Goal: Task Accomplishment & Management: Manage account settings

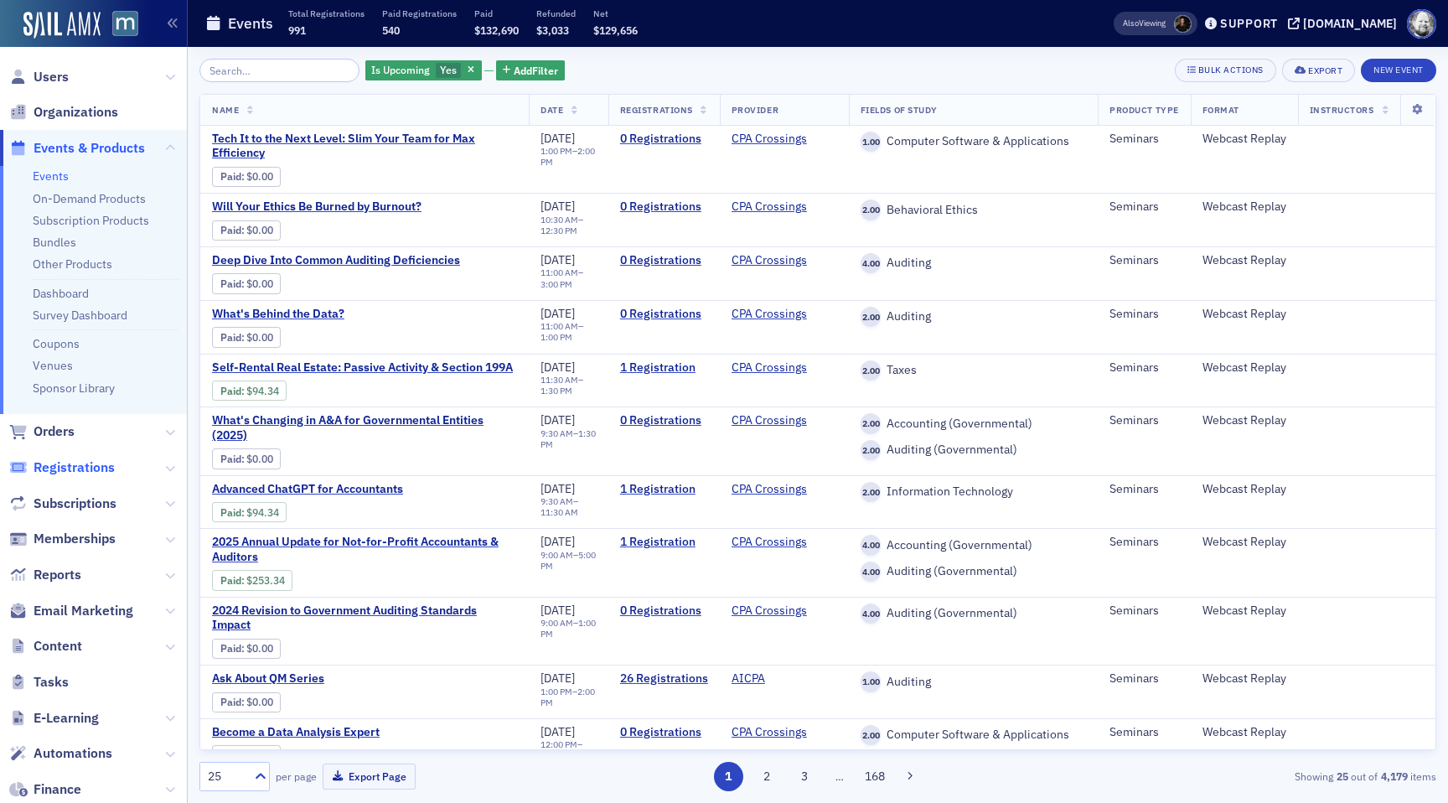
click at [70, 461] on span "Registrations" at bounding box center [74, 467] width 81 height 18
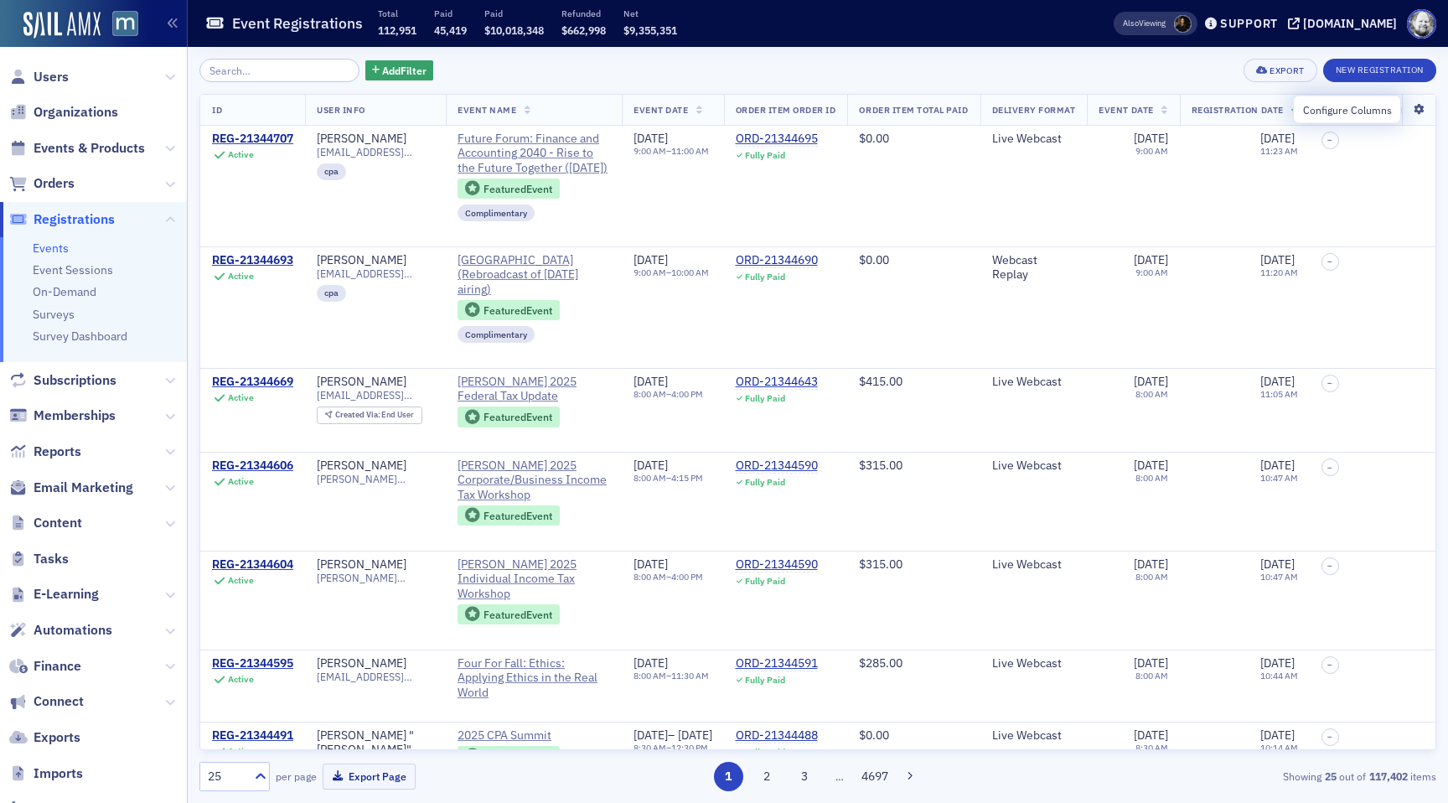
click at [1421, 106] on icon at bounding box center [1418, 110] width 34 height 10
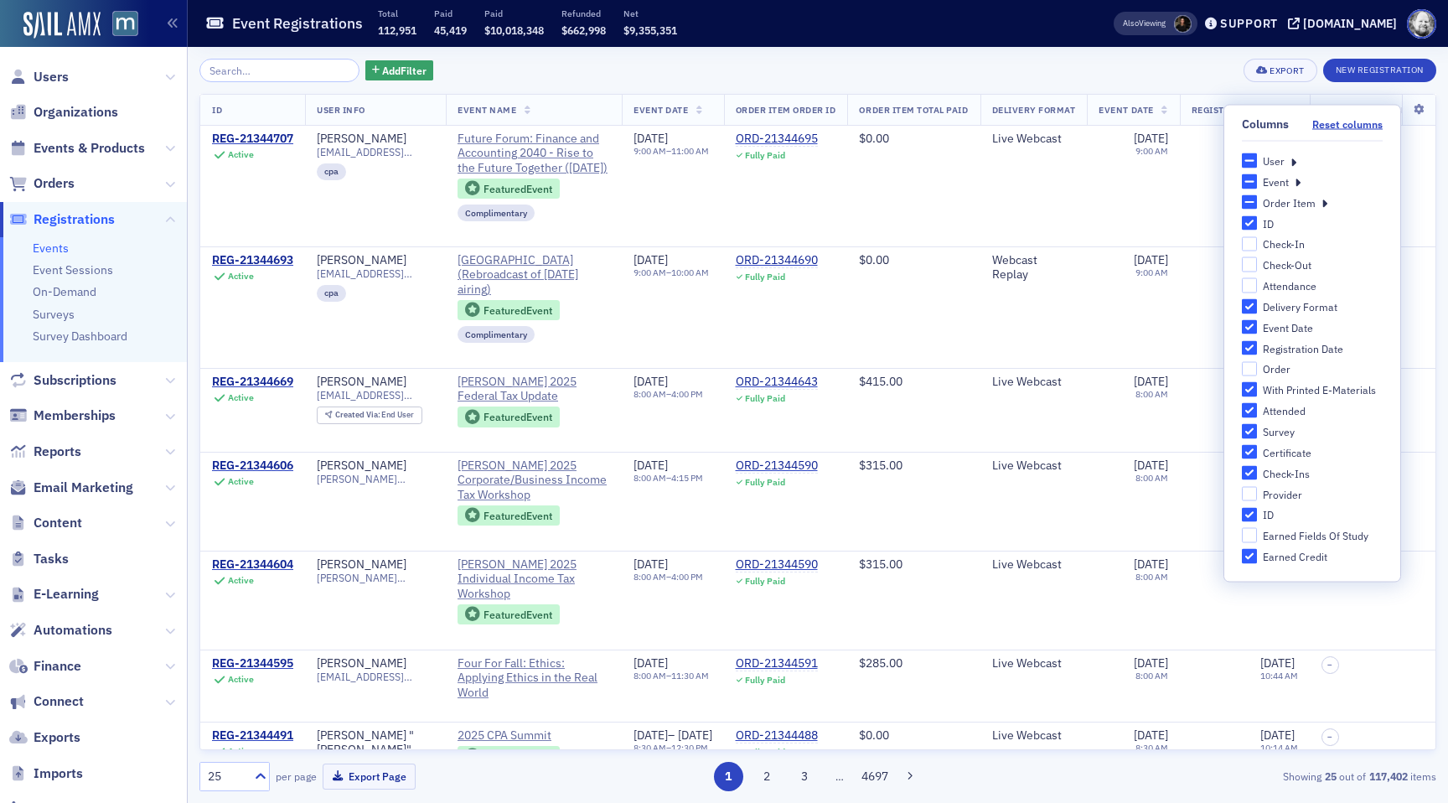
click at [878, 72] on div "Add Filter Export New Registration" at bounding box center [817, 70] width 1237 height 23
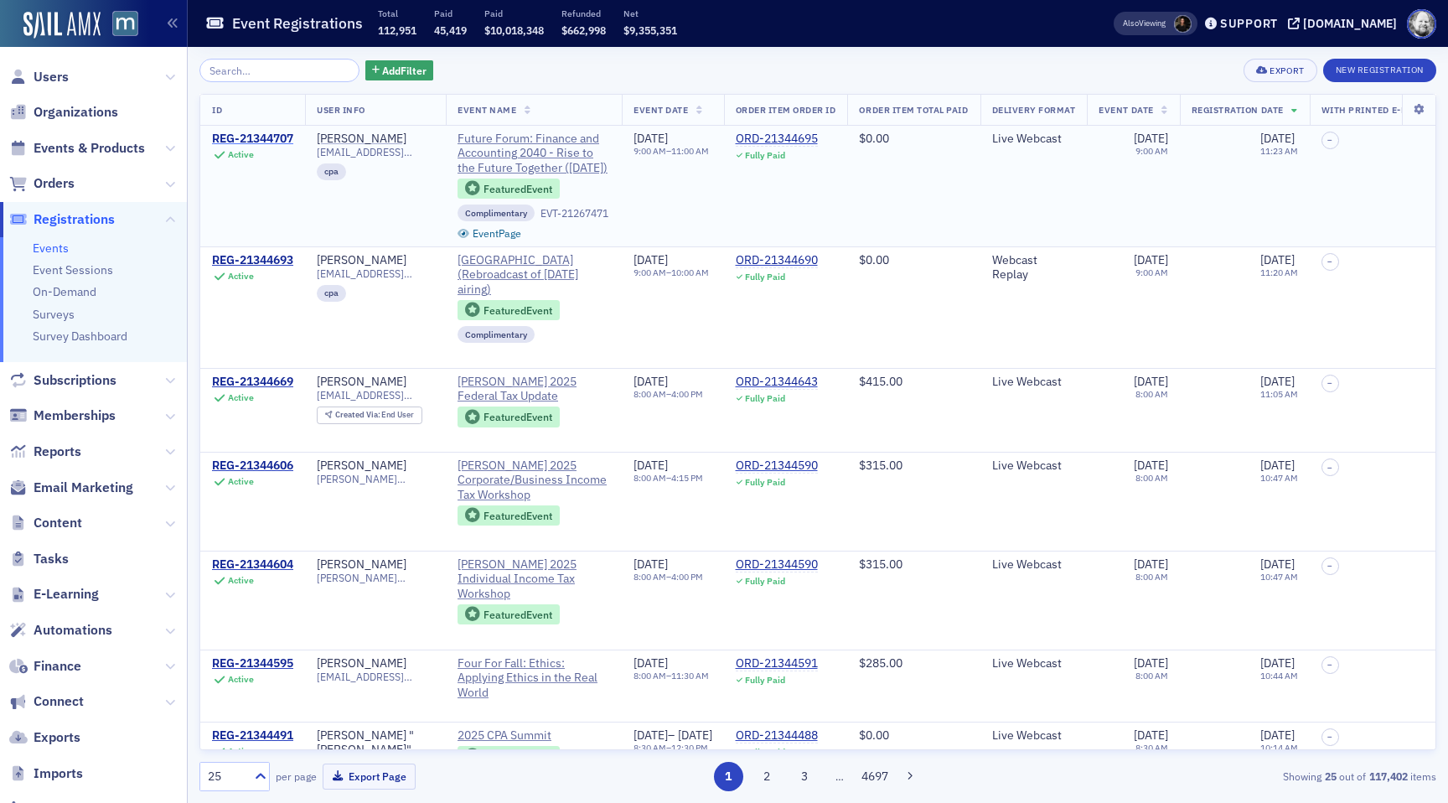
click at [249, 142] on div "REG-21344707" at bounding box center [252, 139] width 81 height 15
click at [526, 144] on span "Future Forum: Finance and Accounting 2040 - Rise to the Future Together (Octobe…" at bounding box center [533, 154] width 152 height 44
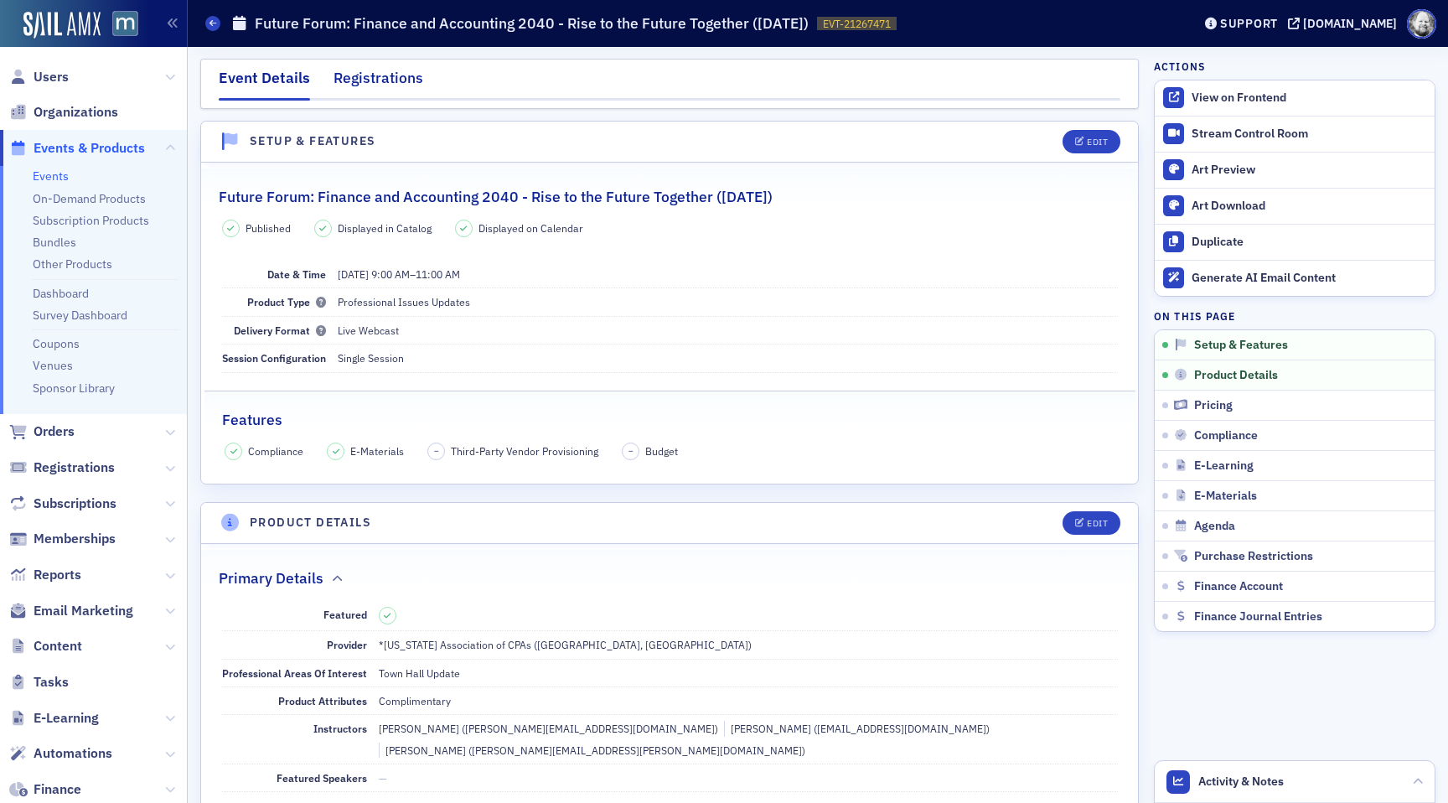
click at [383, 89] on div "Registrations" at bounding box center [378, 82] width 90 height 31
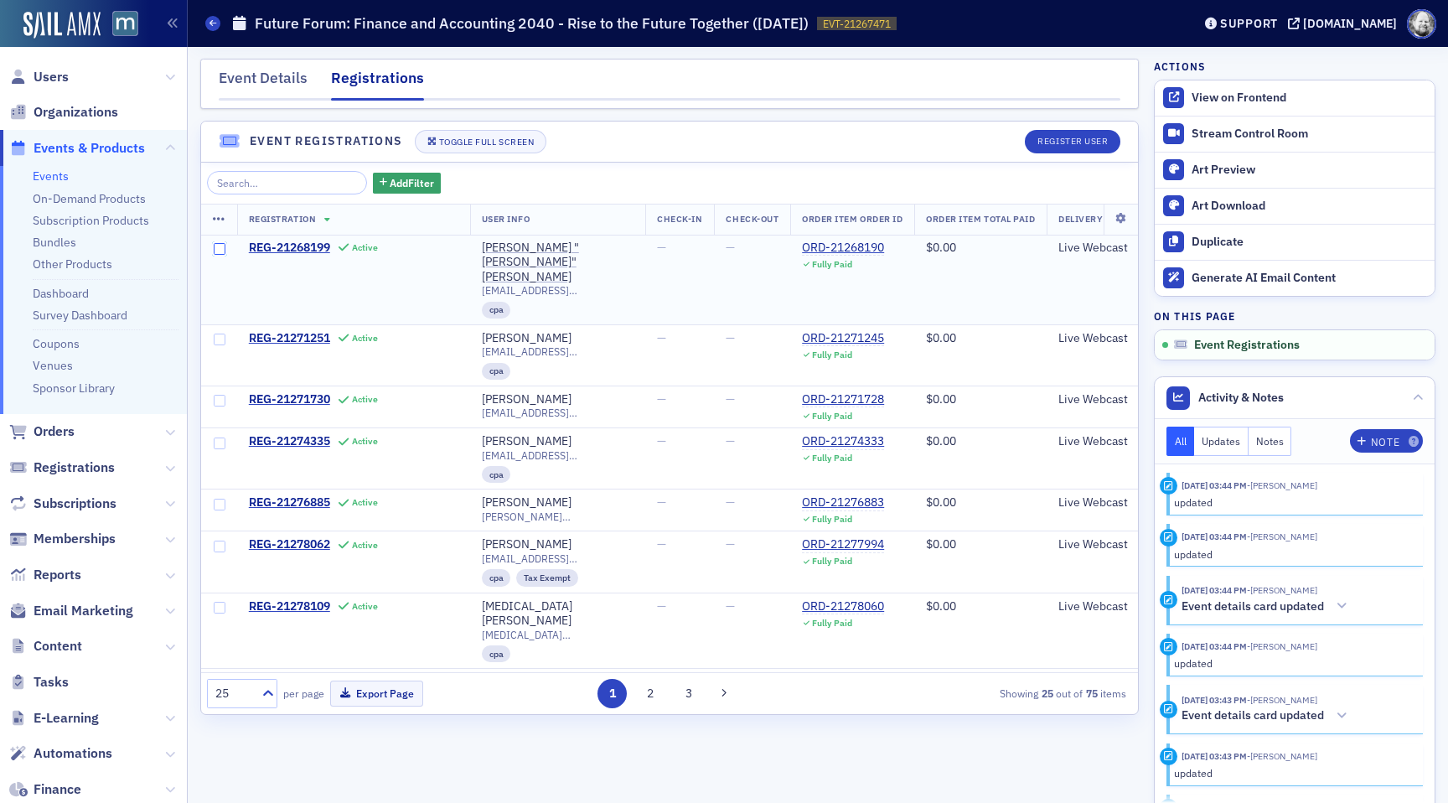
click at [218, 248] on input "checkbox" at bounding box center [220, 249] width 12 height 12
checkbox input "true"
click at [218, 216] on icon at bounding box center [219, 219] width 13 height 13
click at [271, 220] on div "Select All Rows on Page" at bounding box center [311, 219] width 116 height 9
click at [623, 163] on div "Add Filter Registration User Info Check-In Check-Out Order Item Order ID Order …" at bounding box center [669, 438] width 937 height 551
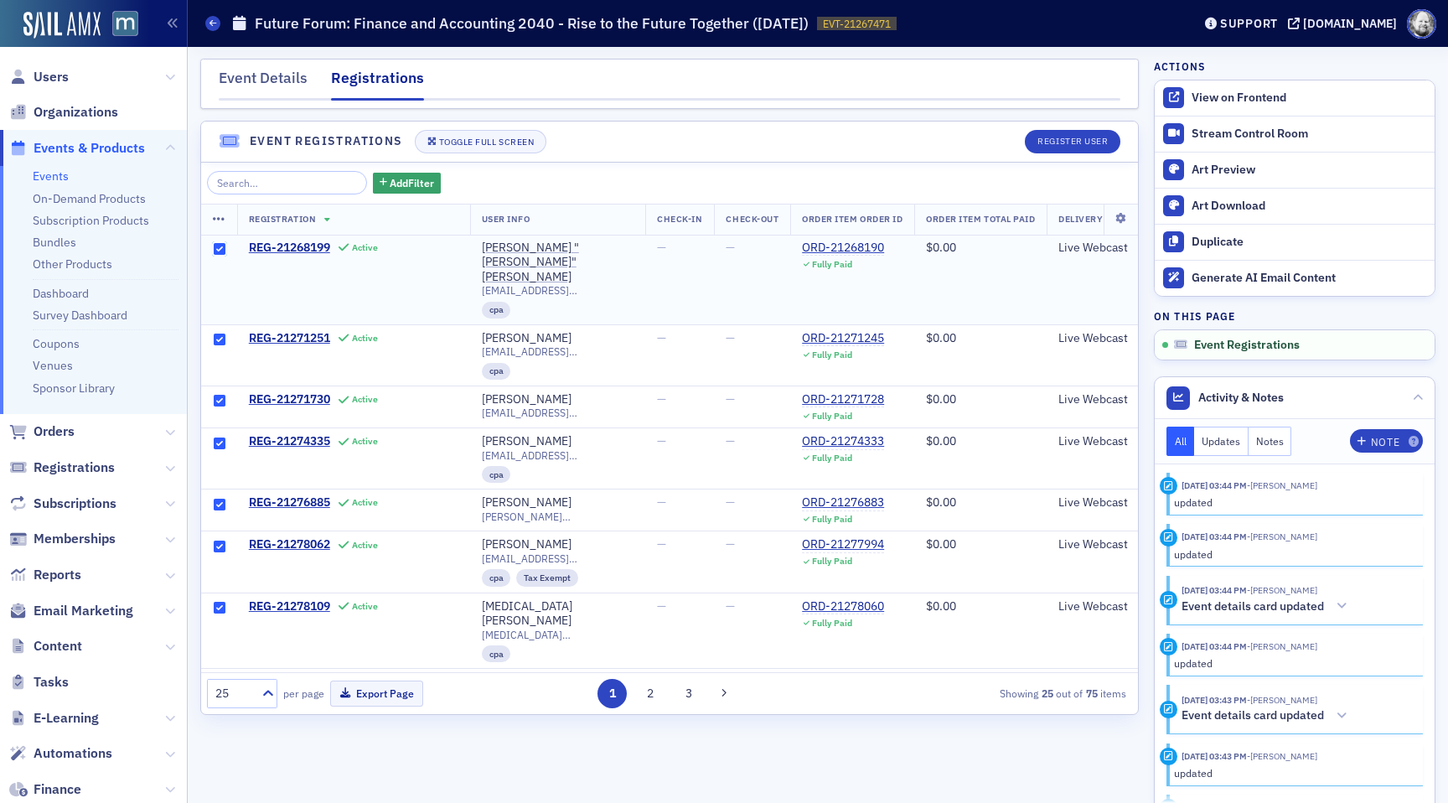
click at [214, 251] on input "checkbox" at bounding box center [220, 249] width 12 height 12
click at [220, 221] on icon at bounding box center [219, 219] width 13 height 13
click at [246, 220] on icon "button" at bounding box center [244, 219] width 13 height 10
click at [273, 219] on div "Deselect All Rows on Page" at bounding box center [316, 219] width 127 height 9
click at [575, 174] on div "Add Filter" at bounding box center [669, 182] width 925 height 23
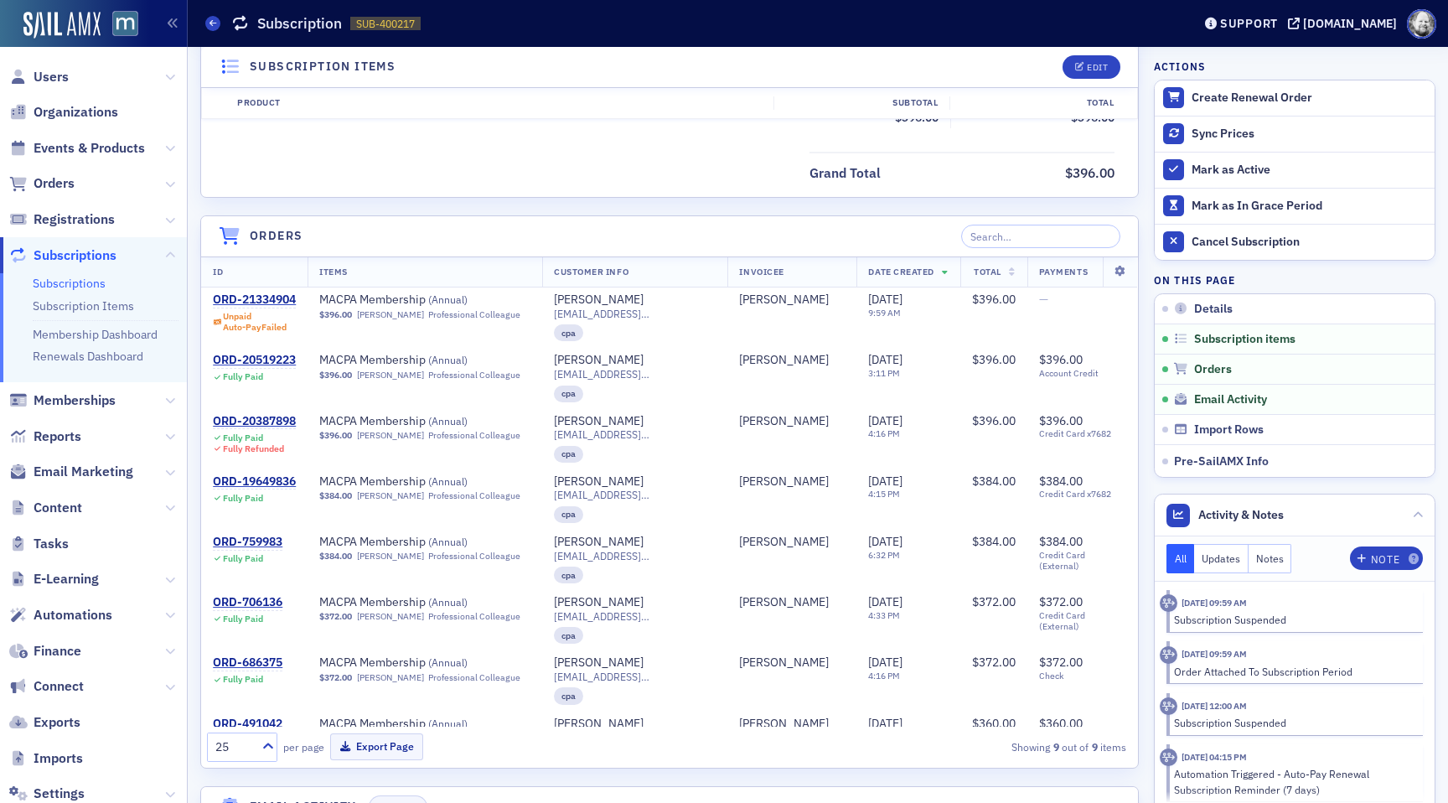
scroll to position [545, 0]
